Goal: Task Accomplishment & Management: Complete application form

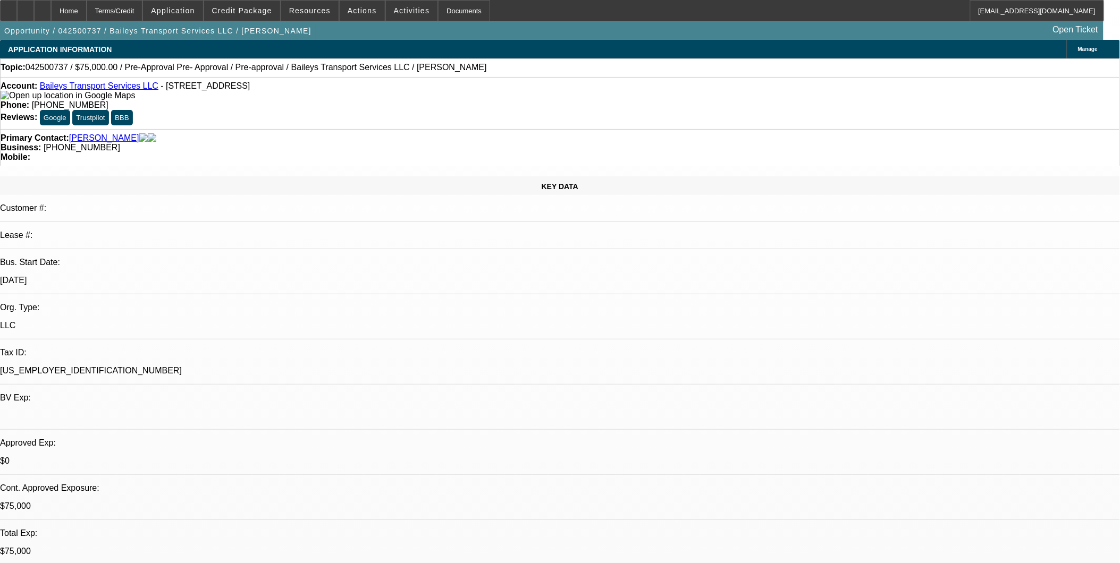
select select "0"
select select "2"
select select "0"
select select "2"
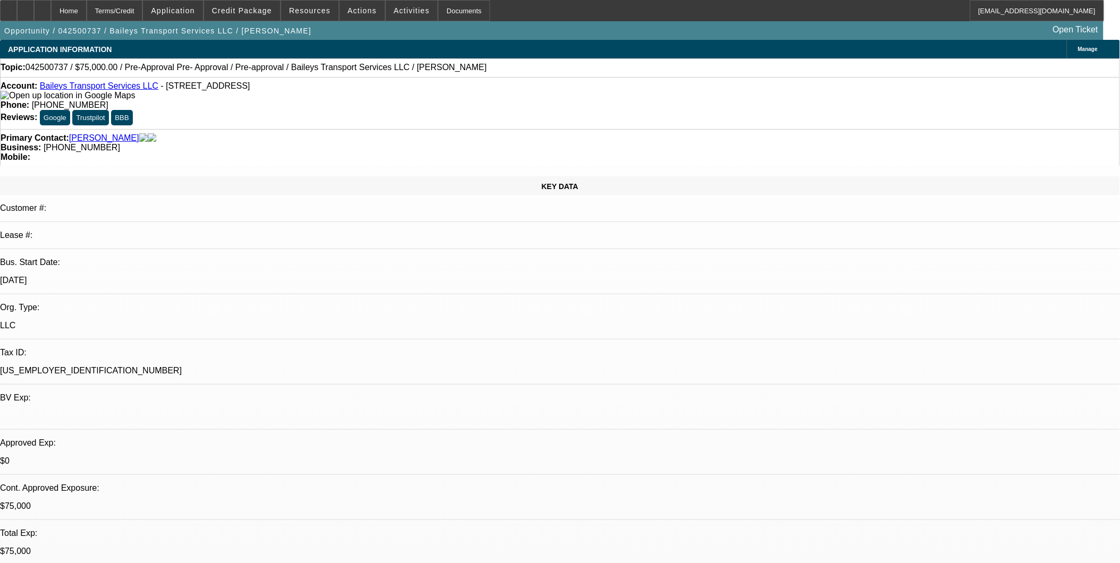
select select "0"
select select "0.15"
select select "2"
select select "0"
select select "1"
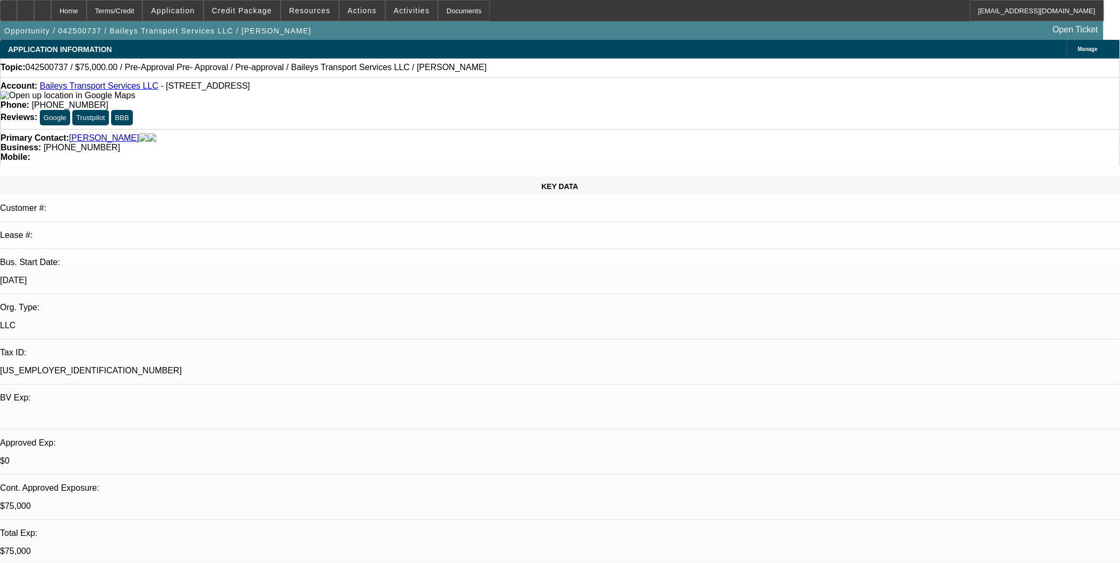
select select "2"
select select "6"
select select "1"
select select "2"
select select "6"
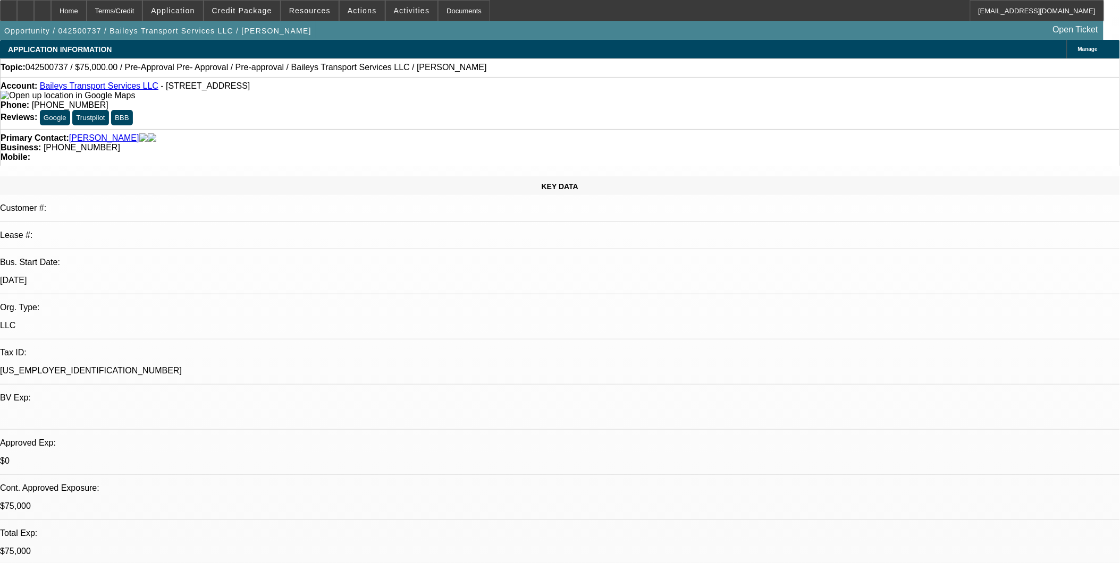
select select "1"
select select "2"
select select "6"
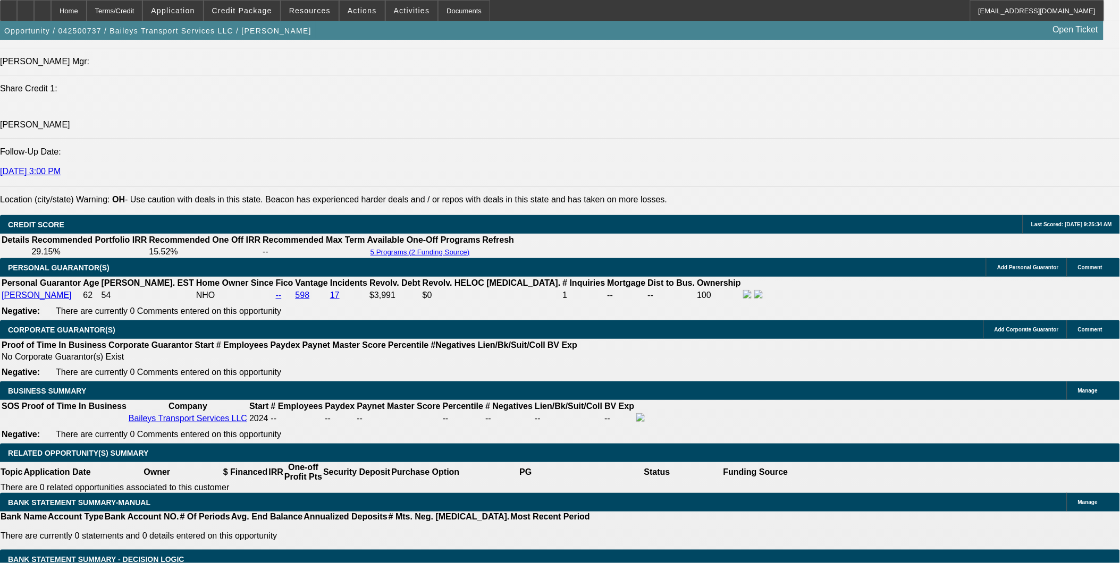
scroll to position [118, 0]
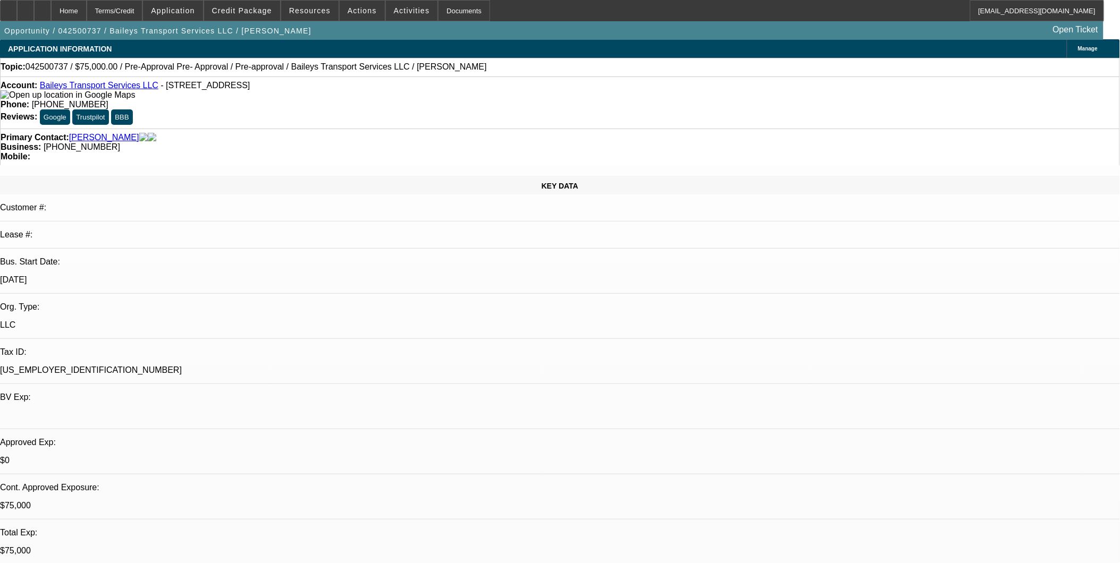
scroll to position [0, 0]
